Goal: Task Accomplishment & Management: Use online tool/utility

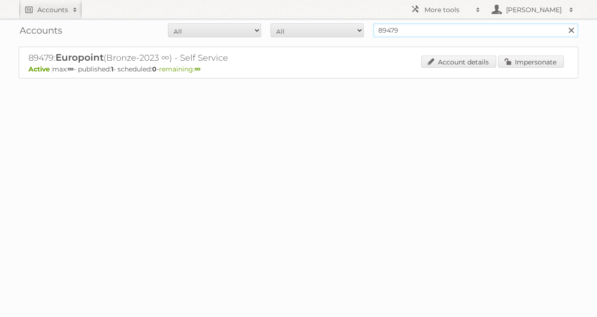
click at [303, 30] on form "All Active Expired Pending All Paid Trials Self service 89479 Search" at bounding box center [299, 30] width 560 height 14
type input "dirck3"
click at [564, 23] on input "Search" at bounding box center [571, 30] width 14 height 14
click at [546, 66] on link "Impersonate" at bounding box center [531, 62] width 66 height 12
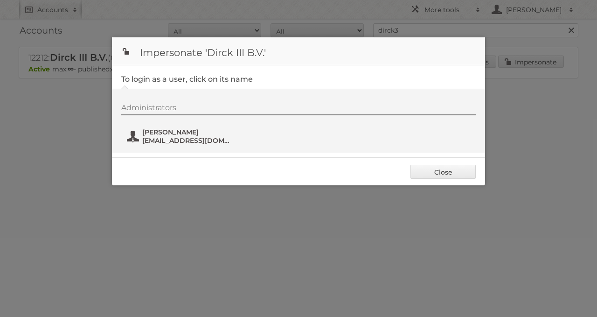
click at [138, 140] on button "Tim Vonk tvonk@dirckiii.nl" at bounding box center [181, 136] width 110 height 19
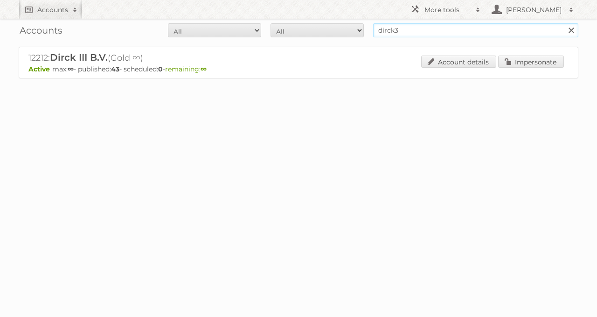
click at [396, 36] on input "dirck3" at bounding box center [475, 30] width 205 height 14
type input "d"
type input "cora"
click at [564, 23] on input "Search" at bounding box center [571, 30] width 14 height 14
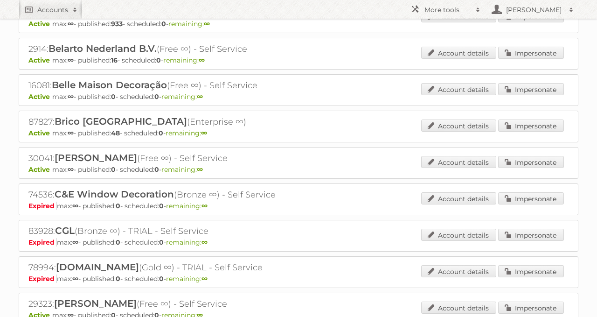
scroll to position [476, 0]
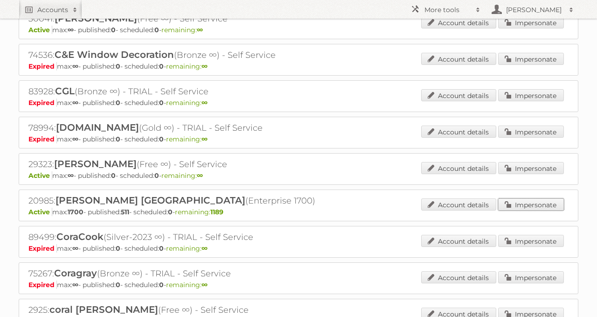
click at [523, 198] on link "Impersonate" at bounding box center [531, 204] width 66 height 12
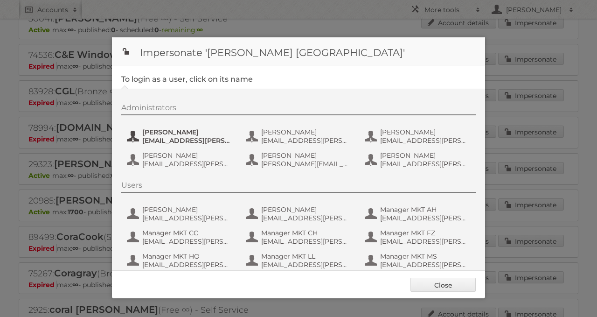
click at [189, 139] on span "acrappe@cora.be" at bounding box center [187, 140] width 91 height 8
